Goal: Information Seeking & Learning: Learn about a topic

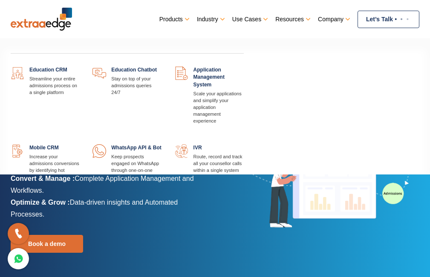
click at [80, 66] on link at bounding box center [80, 66] width 0 height 0
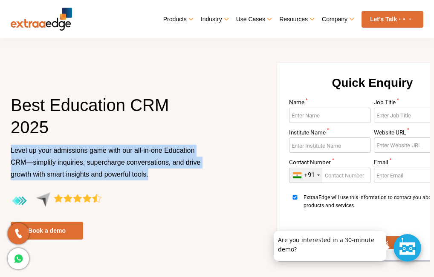
drag, startPoint x: 172, startPoint y: 186, endPoint x: 9, endPoint y: 147, distance: 168.2
click at [9, 147] on div "Best Education CRM 2025 Level up your admissions game with our all-in-one Educa…" at bounding box center [110, 167] width 213 height 146
click at [173, 191] on p "Level up your admissions game with our all-in-one Education CRM—simplify inquir…" at bounding box center [111, 169] width 200 height 48
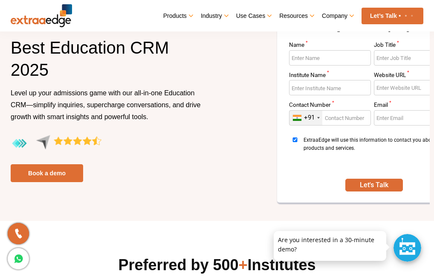
scroll to position [43, 0]
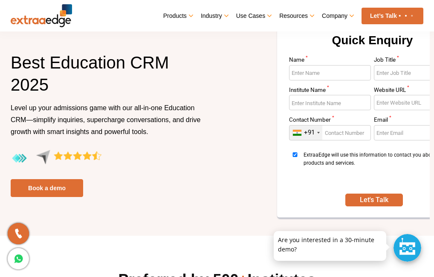
click at [257, 197] on div "Quick Enquiry Name * Job Title * Institute Name * Website URL * Contact Number …" at bounding box center [323, 124] width 213 height 210
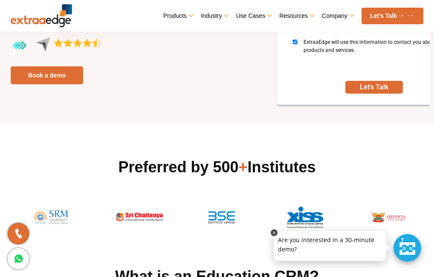
scroll to position [170, 0]
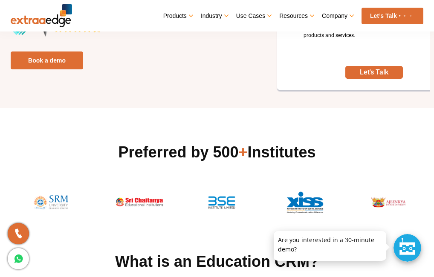
click at [407, 245] on div at bounding box center [407, 248] width 28 height 28
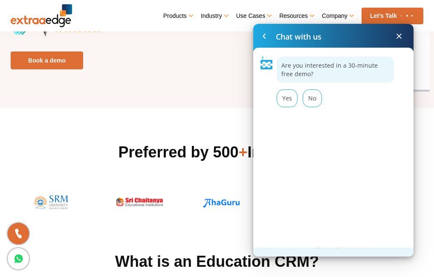
click at [399, 38] on span at bounding box center [398, 36] width 10 height 10
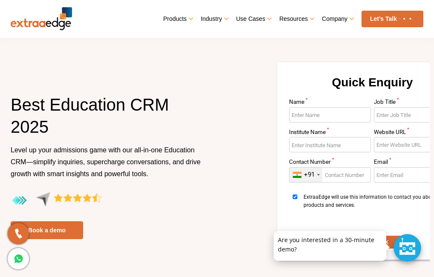
scroll to position [0, 0]
